Goal: Task Accomplishment & Management: Manage account settings

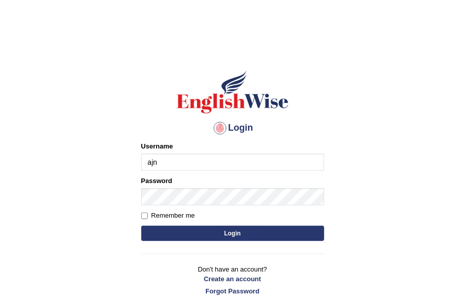
type input "ajnconcept"
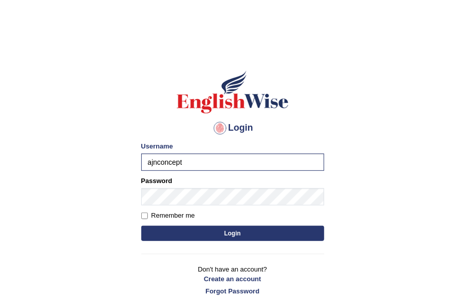
click at [217, 232] on button "Login" at bounding box center [232, 233] width 183 height 15
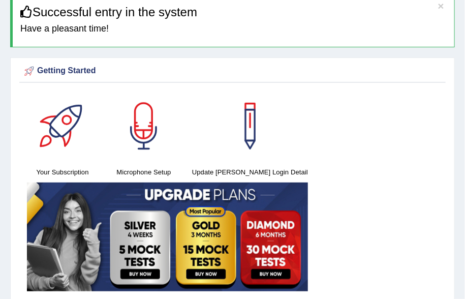
scroll to position [46, 0]
